Goal: Navigation & Orientation: Locate item on page

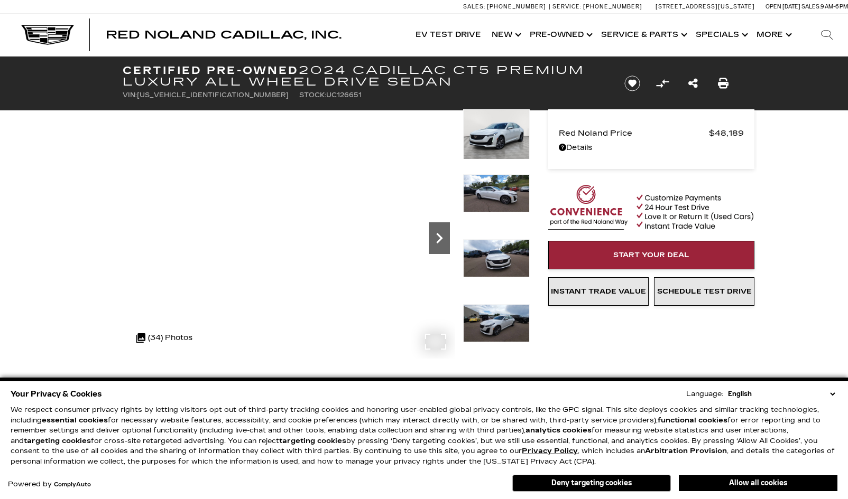
click at [438, 239] on icon "Next" at bounding box center [439, 238] width 21 height 21
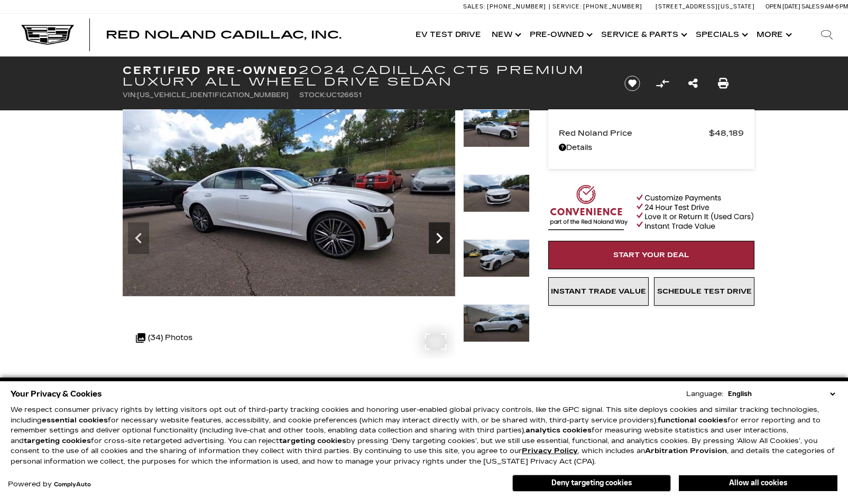
click at [441, 240] on icon "Next" at bounding box center [439, 238] width 21 height 21
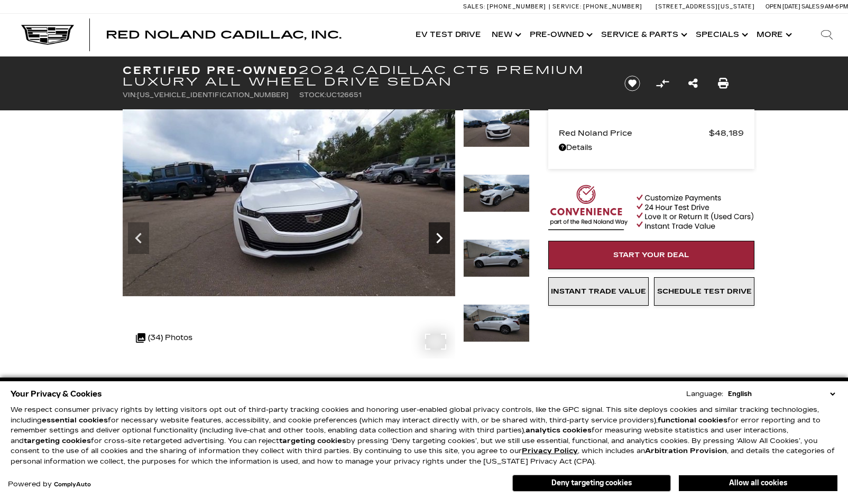
click at [441, 240] on icon "Next" at bounding box center [439, 238] width 21 height 21
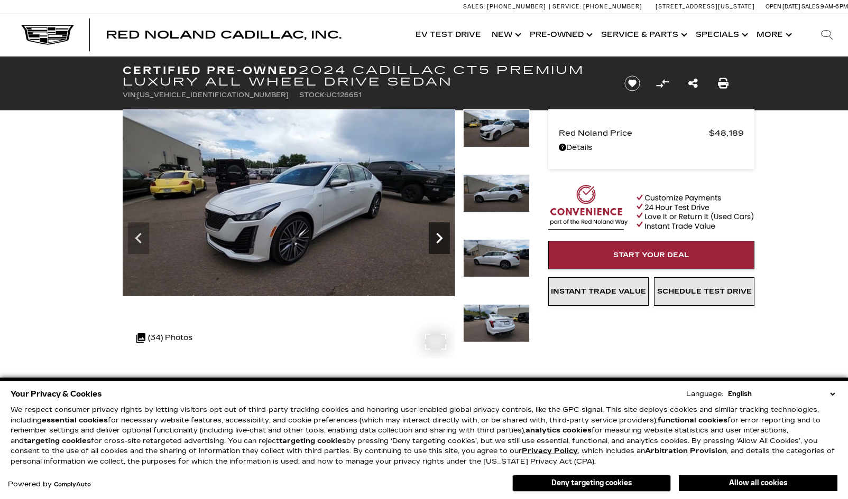
click at [441, 240] on icon "Next" at bounding box center [439, 238] width 21 height 21
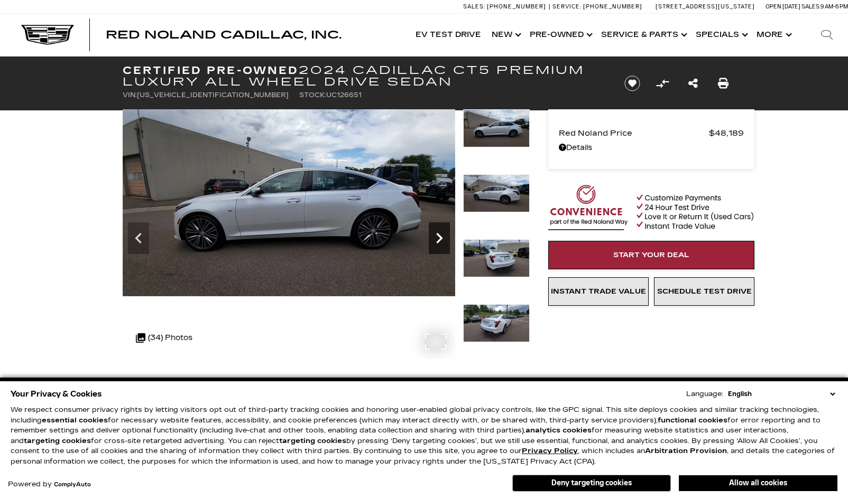
click at [441, 240] on icon "Next" at bounding box center [439, 238] width 21 height 21
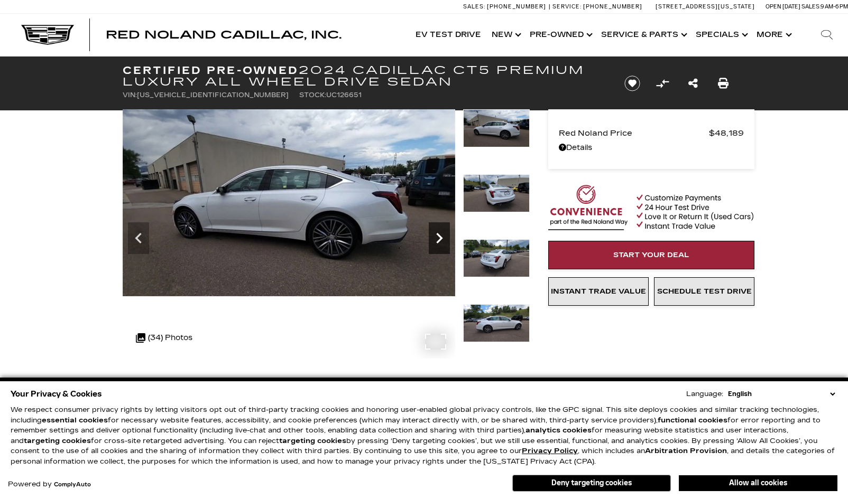
click at [441, 240] on icon "Next" at bounding box center [439, 238] width 21 height 21
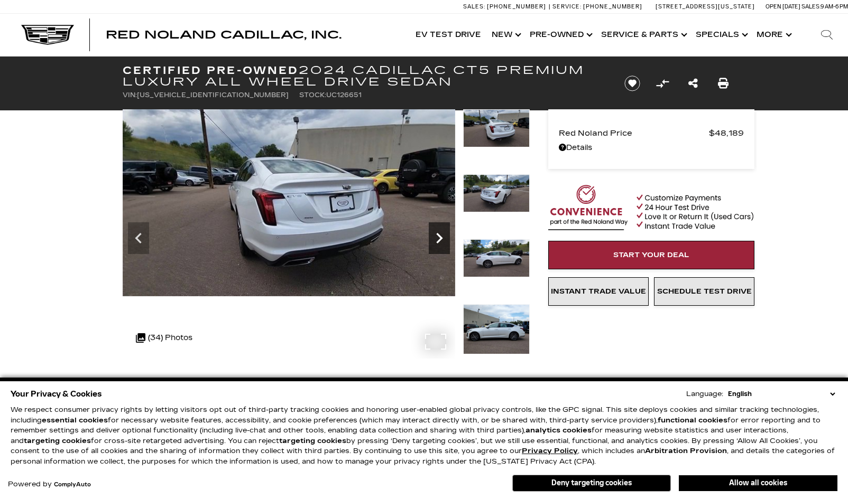
click at [441, 240] on icon "Next" at bounding box center [439, 238] width 21 height 21
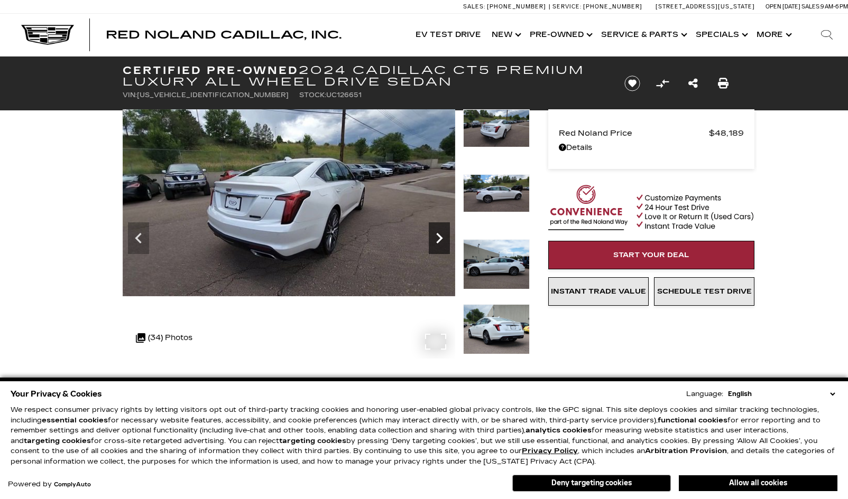
click at [441, 240] on icon "Next" at bounding box center [439, 238] width 21 height 21
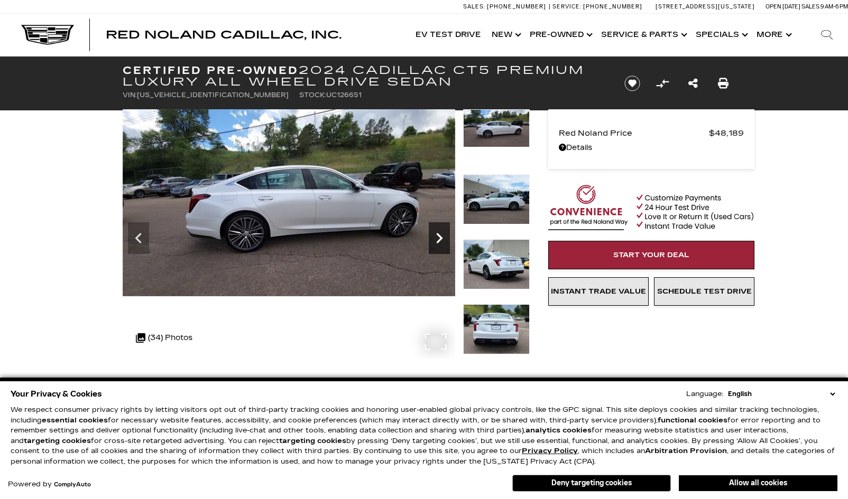
click at [441, 231] on icon "Next" at bounding box center [439, 238] width 21 height 21
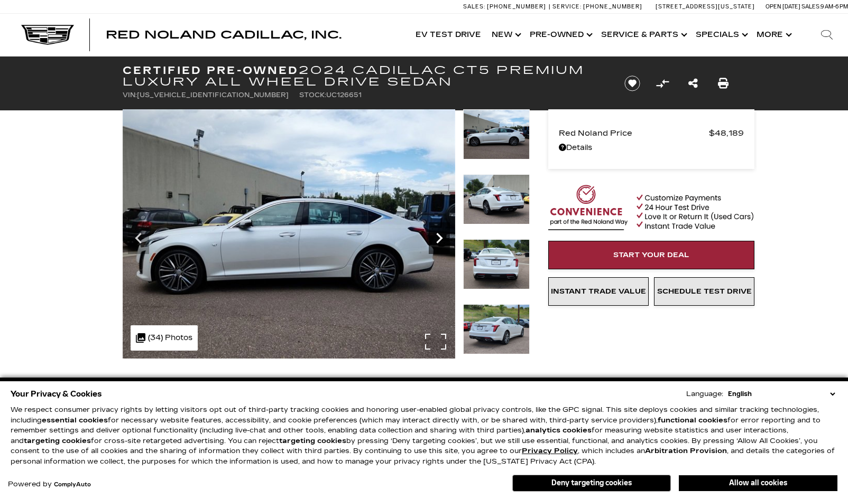
click at [441, 231] on icon "Next" at bounding box center [439, 238] width 21 height 21
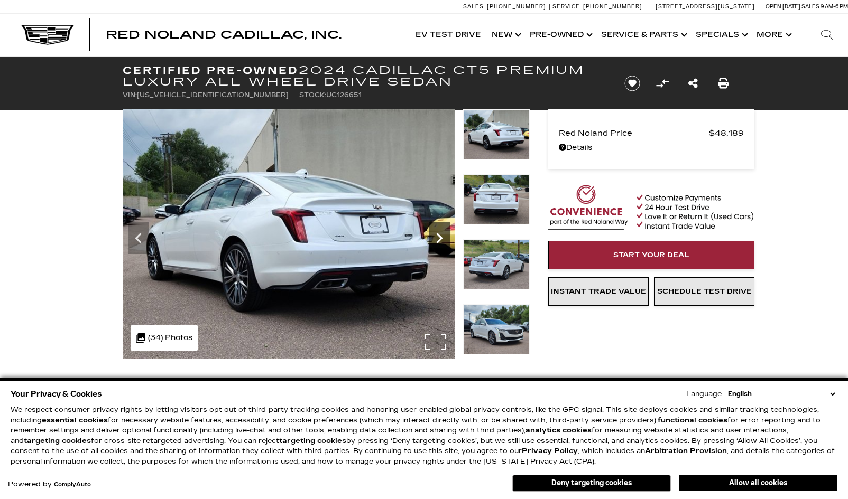
click at [441, 231] on icon "Next" at bounding box center [439, 238] width 21 height 21
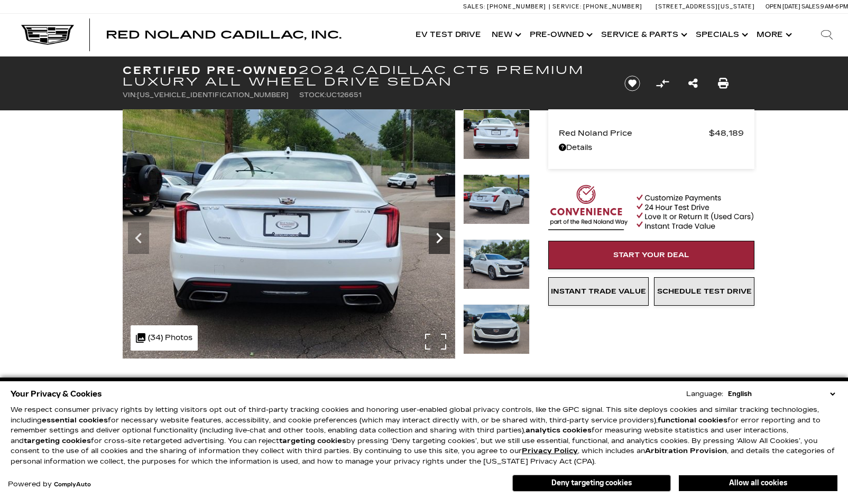
click at [441, 231] on icon "Next" at bounding box center [439, 238] width 21 height 21
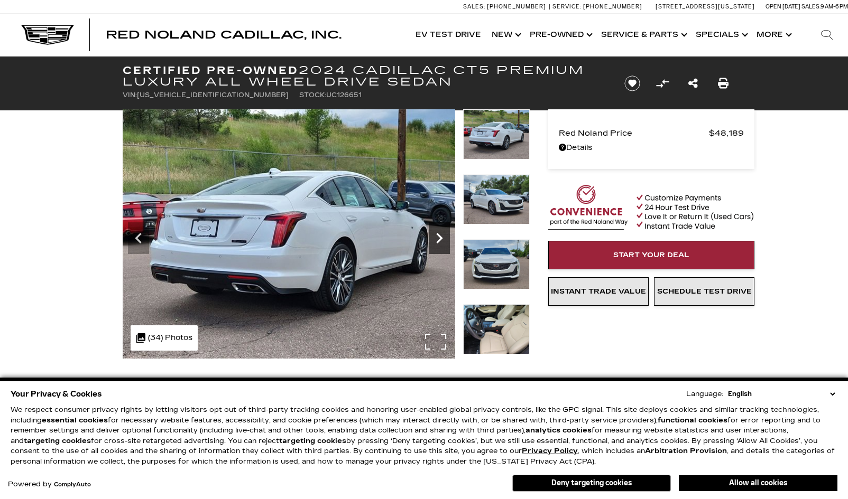
click at [441, 231] on icon "Next" at bounding box center [439, 238] width 21 height 21
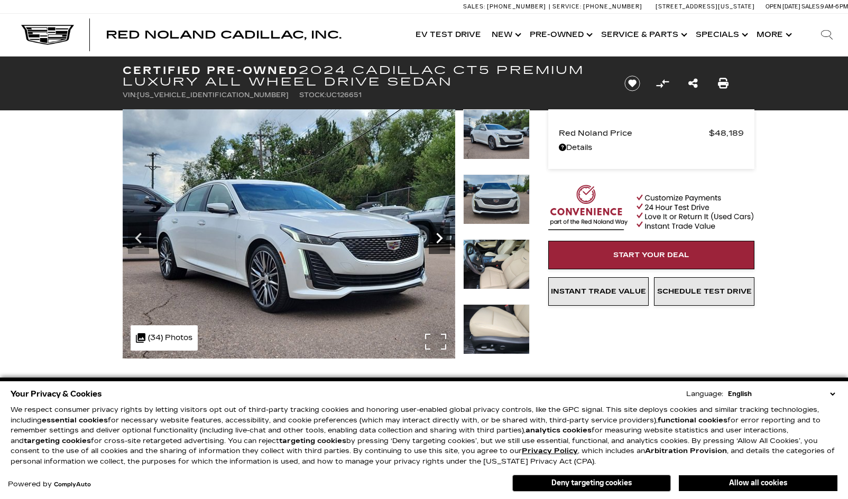
click at [441, 231] on icon "Next" at bounding box center [439, 238] width 21 height 21
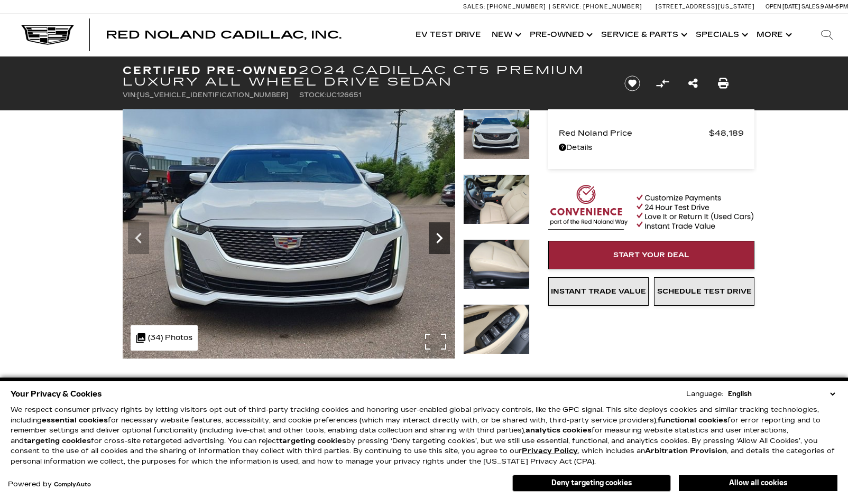
click at [441, 231] on icon "Next" at bounding box center [439, 238] width 21 height 21
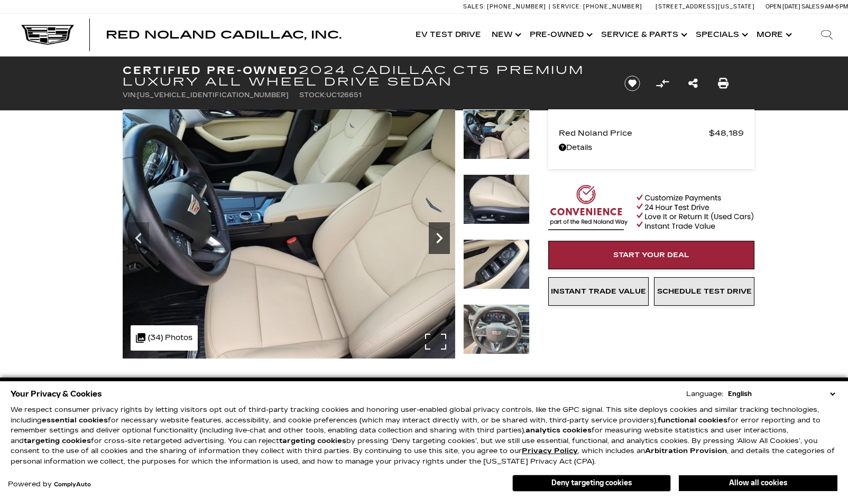
click at [441, 231] on icon "Next" at bounding box center [439, 238] width 21 height 21
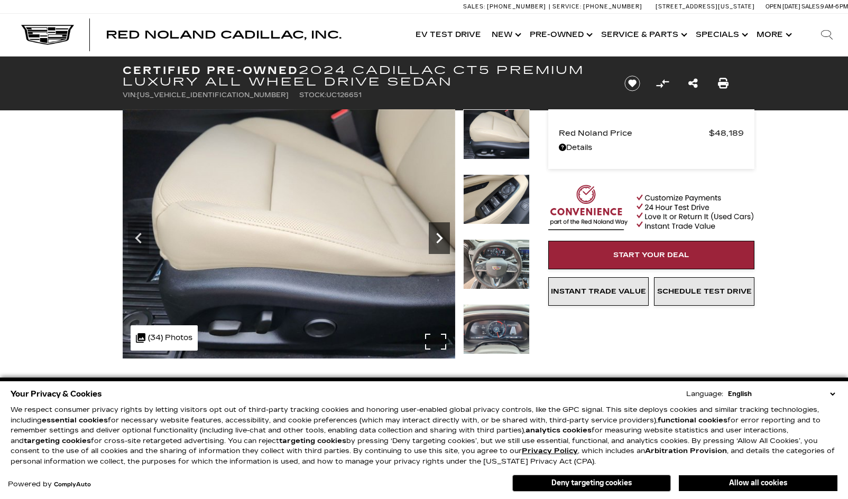
click at [441, 231] on icon "Next" at bounding box center [439, 238] width 21 height 21
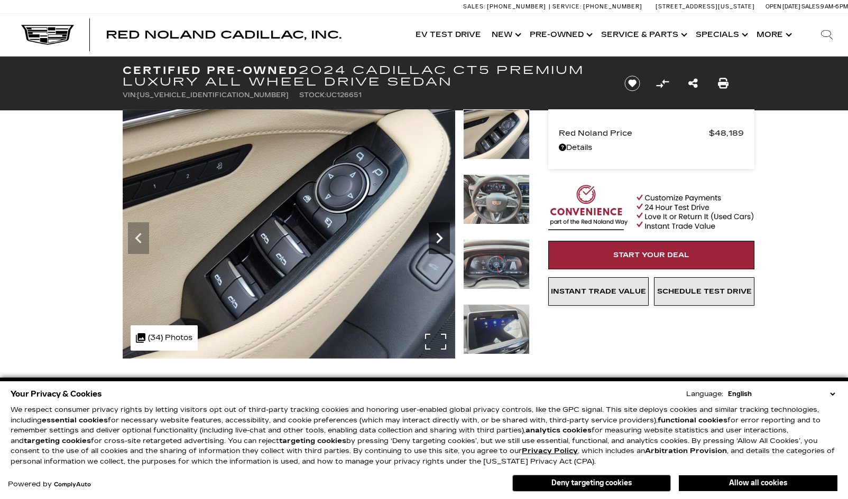
click at [441, 231] on icon "Next" at bounding box center [439, 238] width 21 height 21
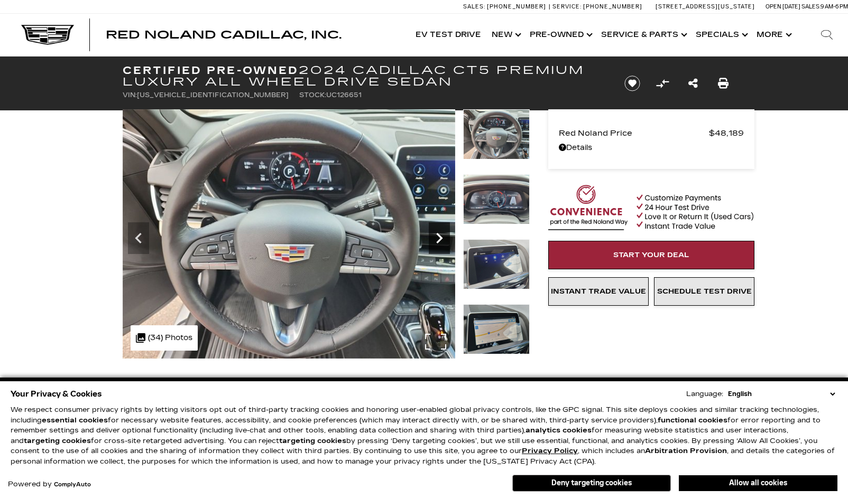
click at [441, 231] on icon "Next" at bounding box center [439, 238] width 21 height 21
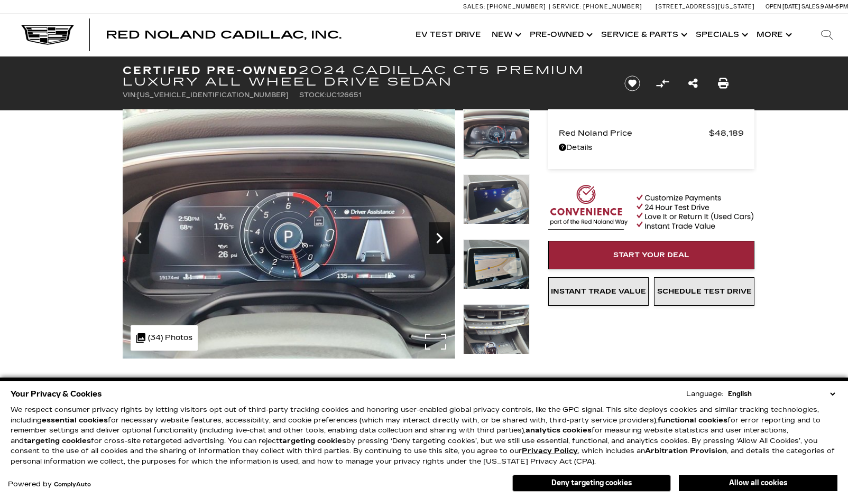
click at [441, 231] on icon "Next" at bounding box center [439, 238] width 21 height 21
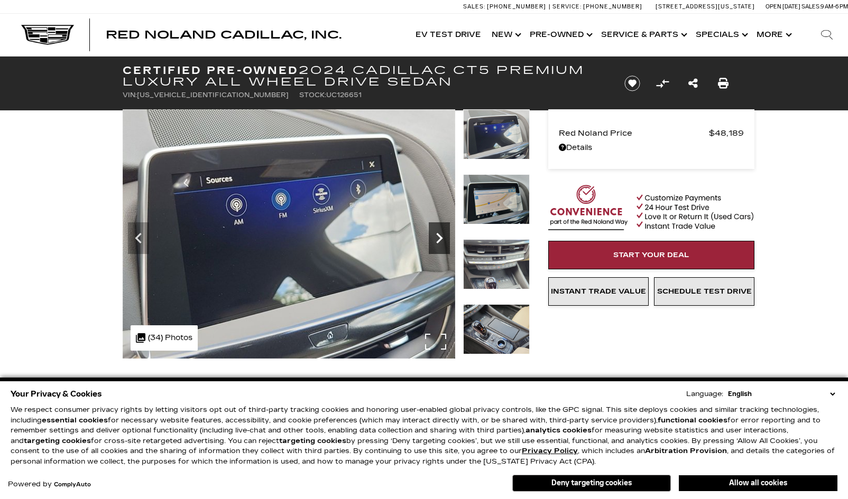
click at [441, 231] on icon "Next" at bounding box center [439, 238] width 21 height 21
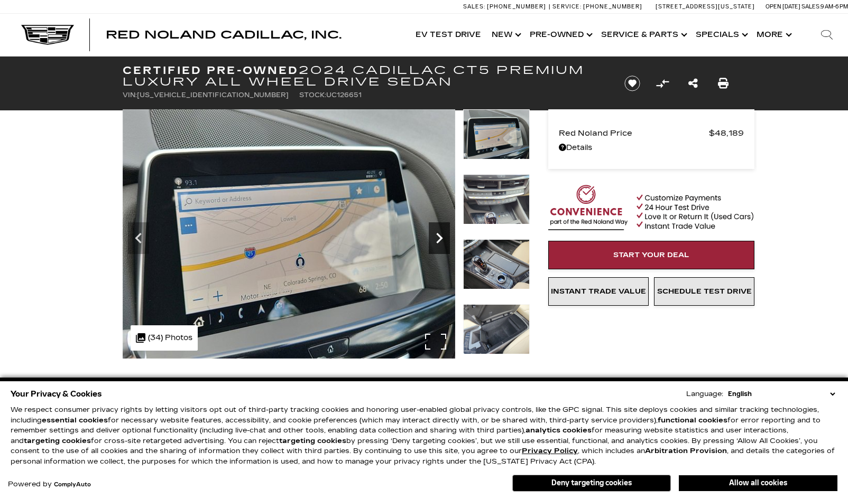
click at [441, 231] on icon "Next" at bounding box center [439, 238] width 21 height 21
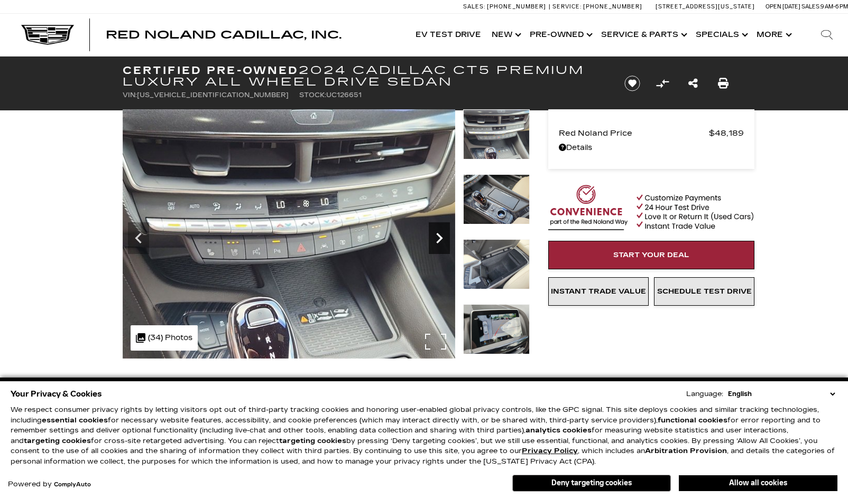
click at [441, 231] on icon "Next" at bounding box center [439, 238] width 21 height 21
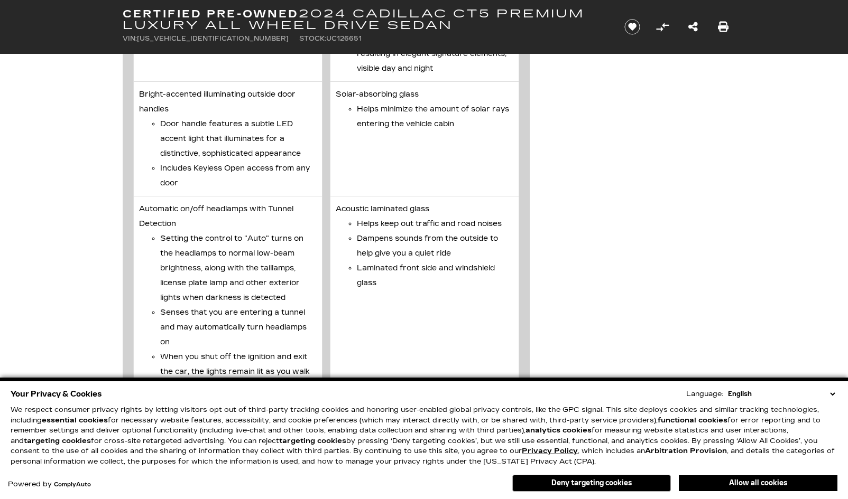
scroll to position [2272, 0]
